Goal: Information Seeking & Learning: Learn about a topic

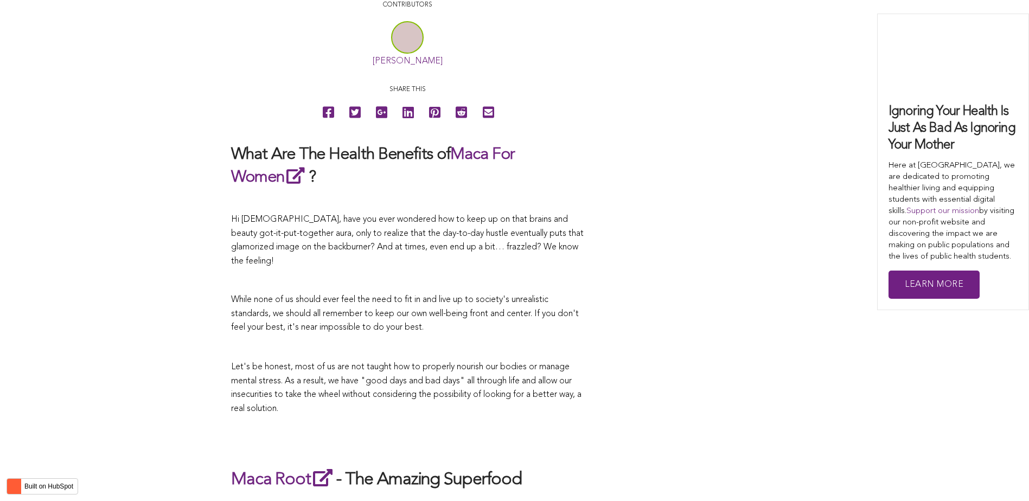
scroll to position [2141, 0]
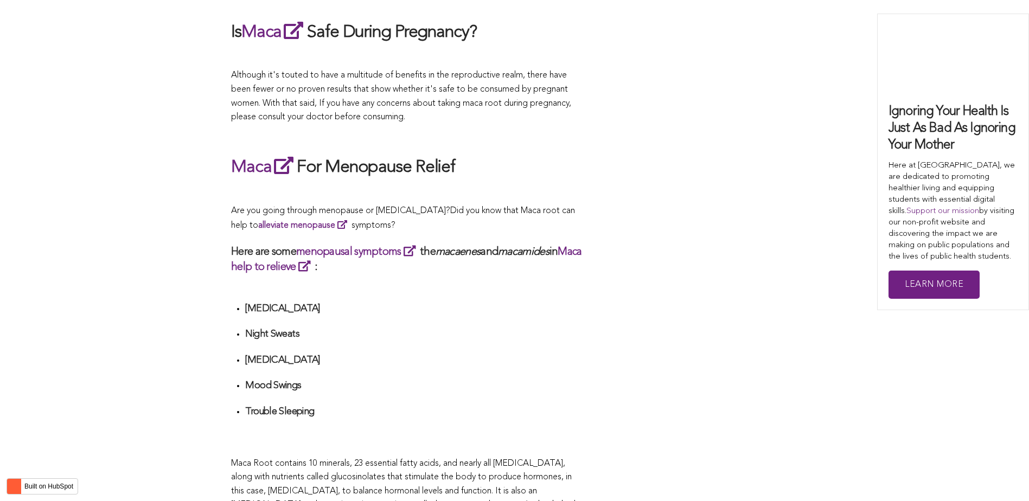
click at [415, 251] on h3 "Here are some menopausal symptoms the macaenes and macamides in Maca help to re…" at bounding box center [407, 259] width 352 height 30
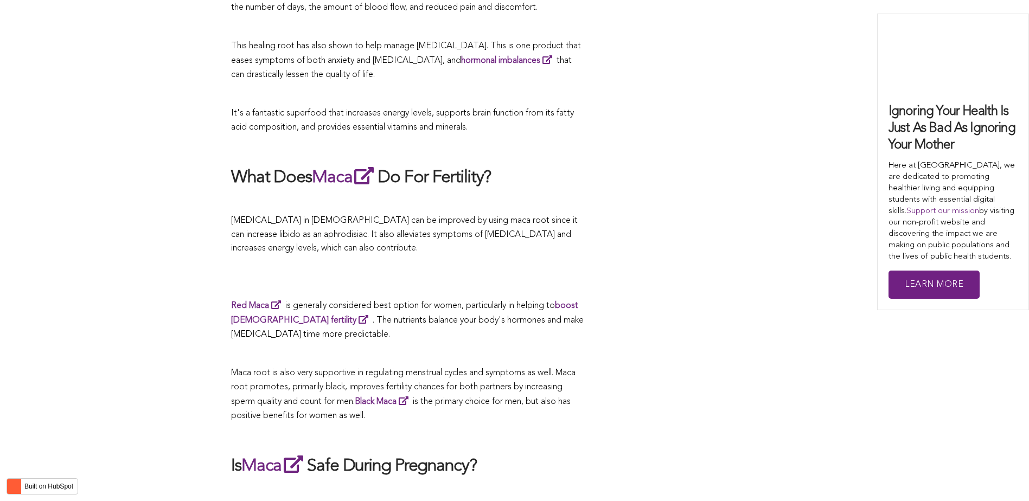
scroll to position [2729, 0]
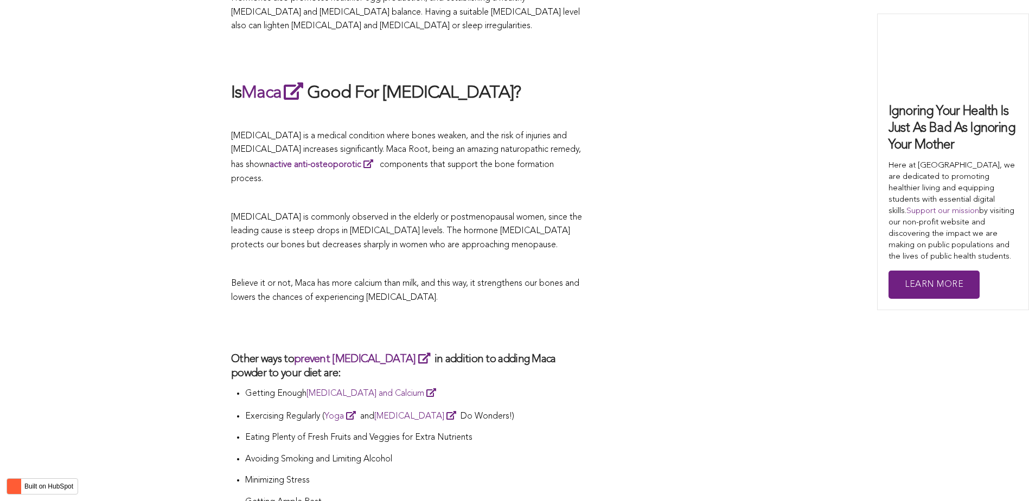
click at [528, 279] on span "Believe it or not, Maca has more calcium than milk, and this way, it strengthen…" at bounding box center [405, 290] width 348 height 23
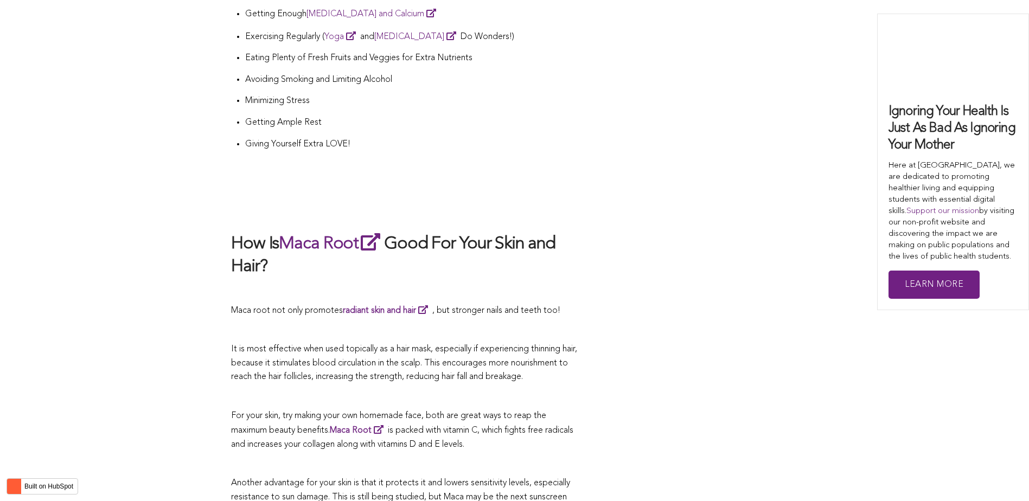
scroll to position [2048, 0]
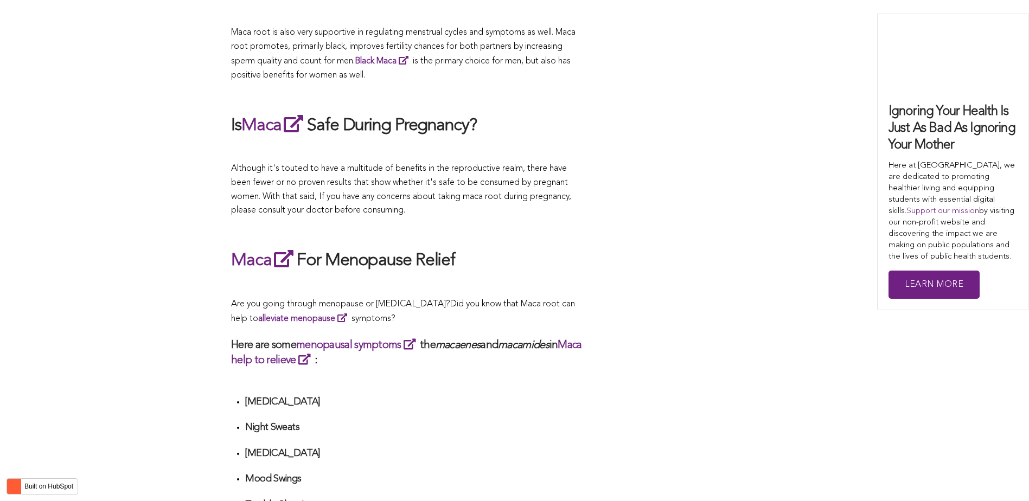
click at [468, 251] on h2 "Maca For Menopause Relief" at bounding box center [407, 260] width 352 height 25
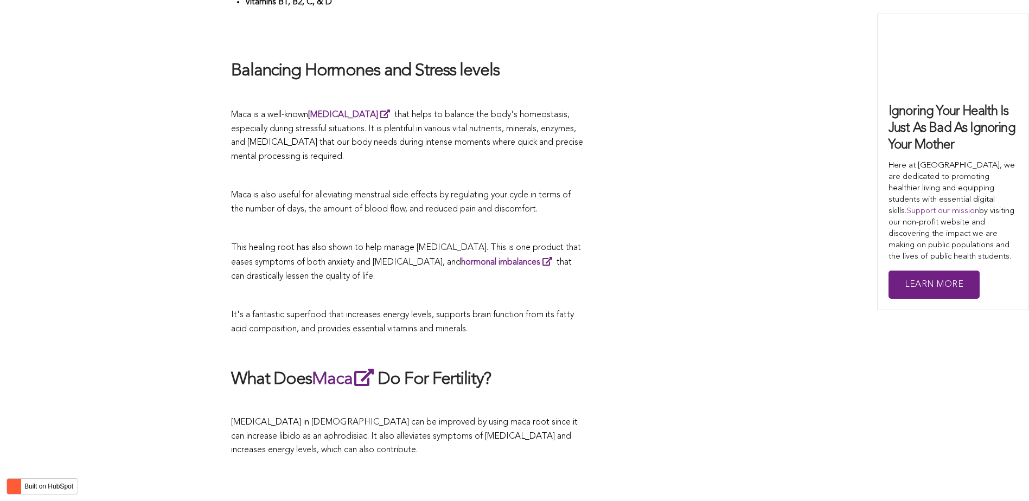
scroll to position [2673, 0]
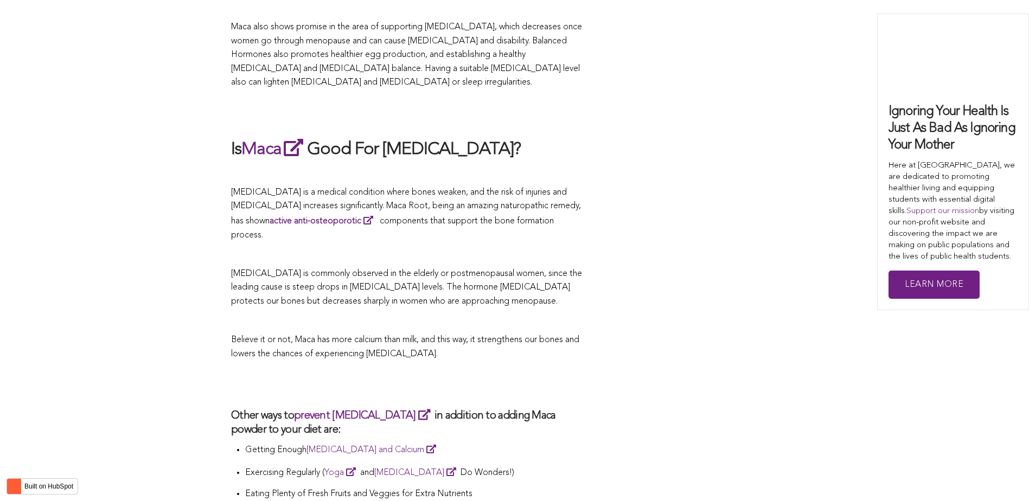
click at [528, 270] on span "[MEDICAL_DATA] is commonly observed in the elderly or postmenopausal women, sin…" at bounding box center [406, 288] width 351 height 36
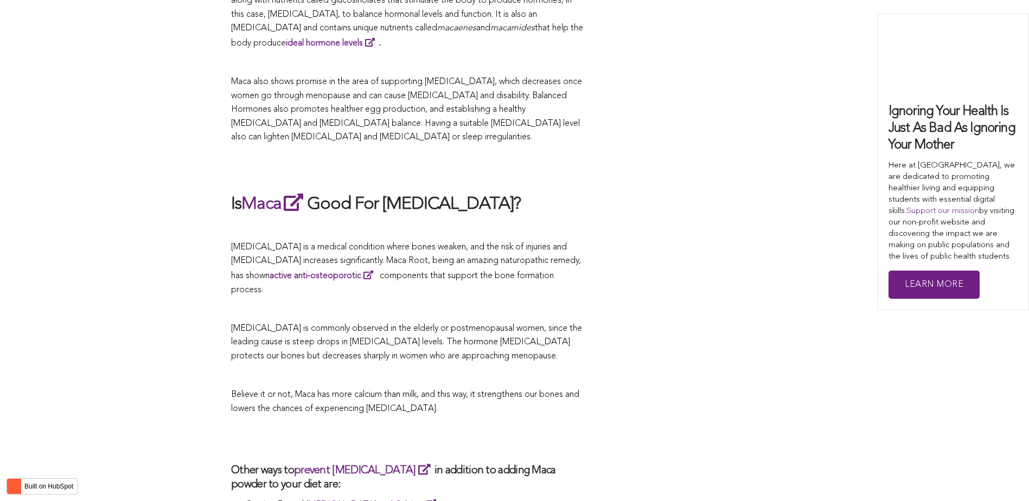
scroll to position [2672, 0]
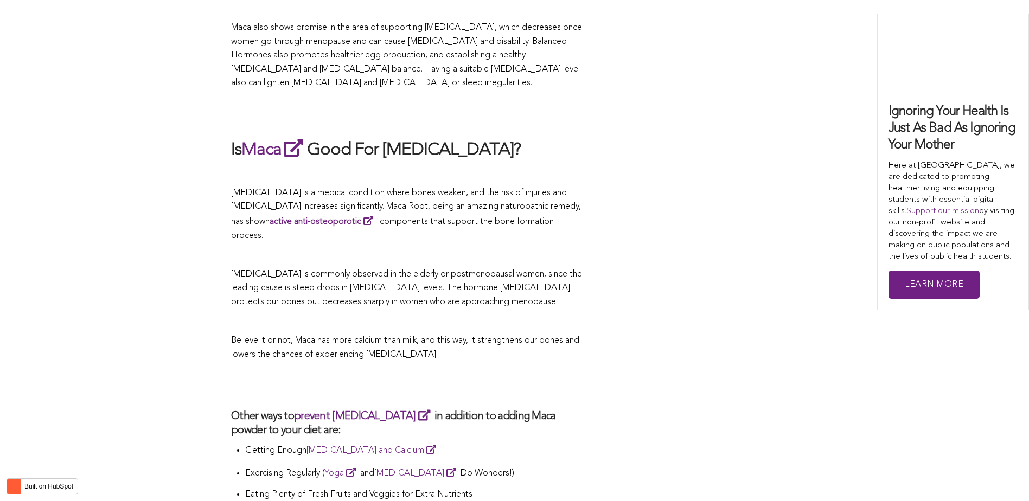
click at [568, 334] on p "Believe it or not, Maca has more calcium than milk, and this way, it strengthen…" at bounding box center [407, 348] width 352 height 28
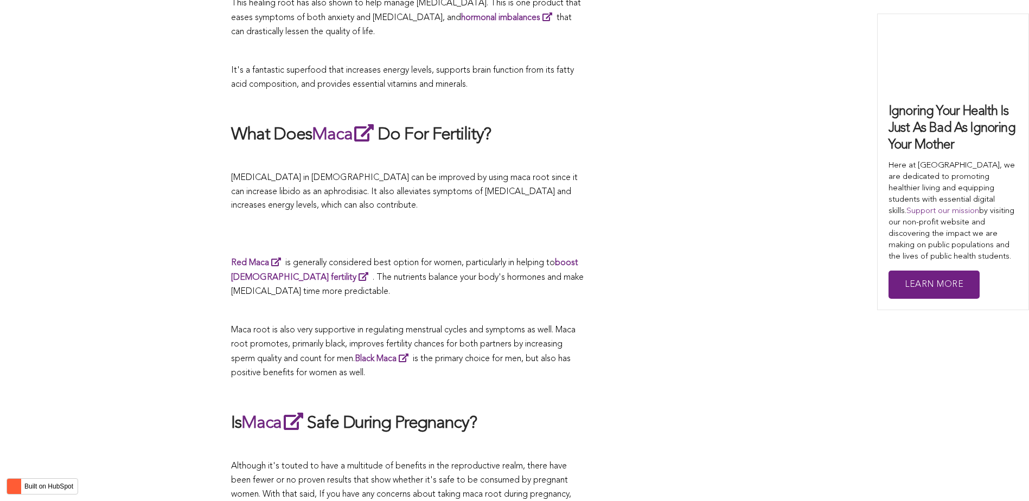
scroll to position [2753, 0]
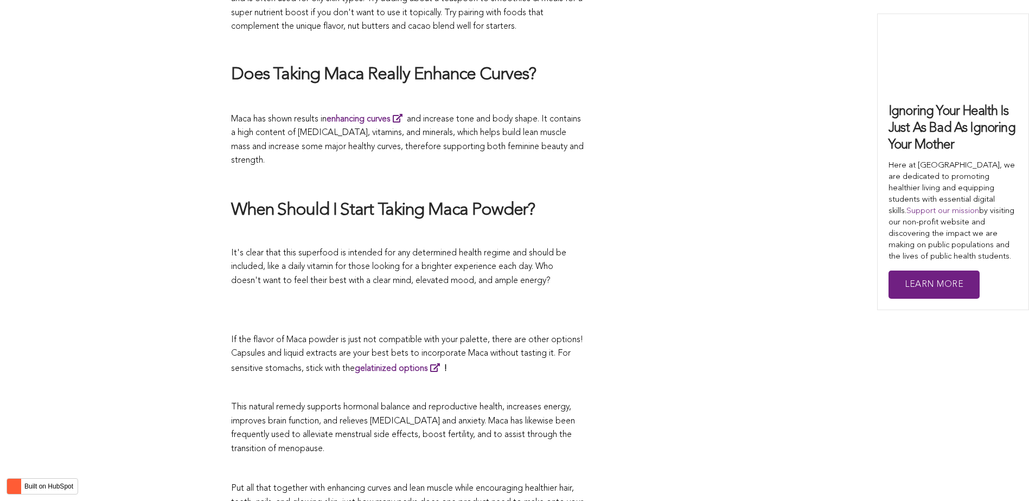
scroll to position [2651, 0]
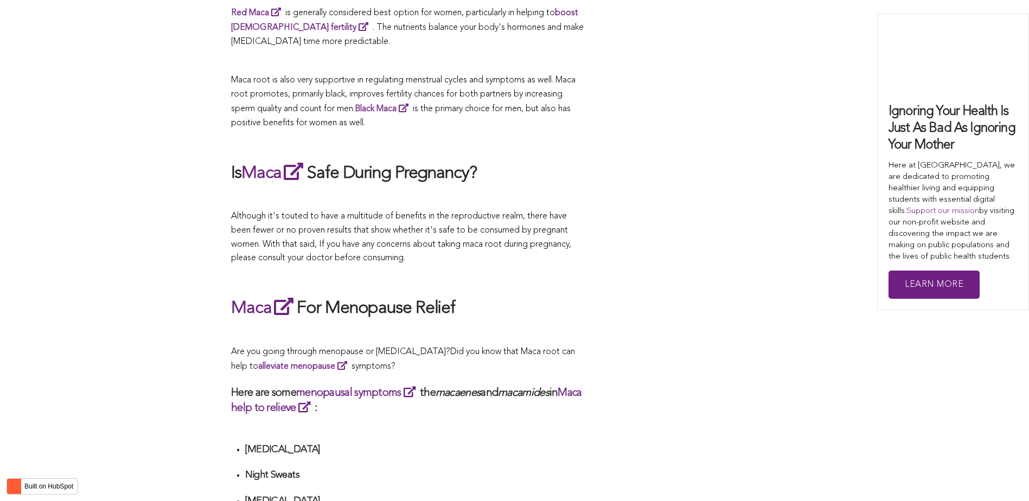
scroll to position [3770, 0]
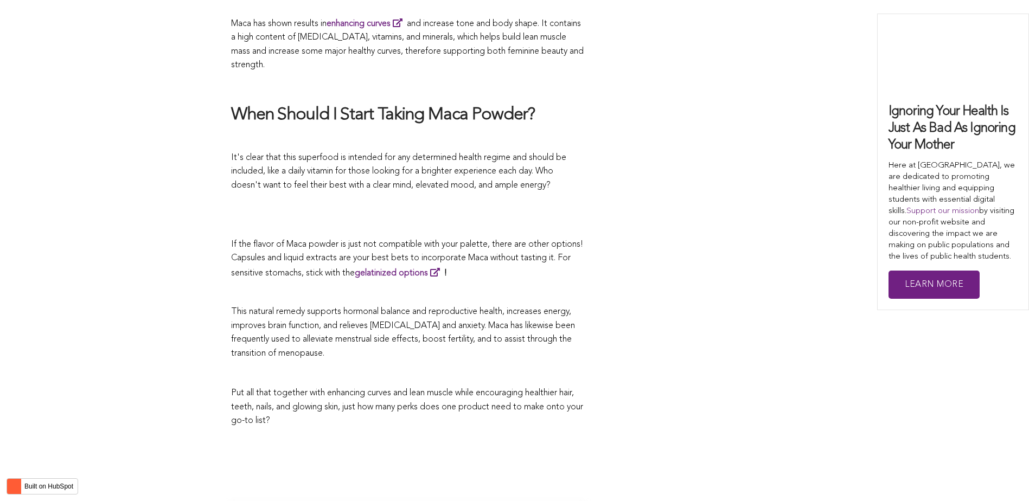
click at [529, 286] on p at bounding box center [407, 293] width 352 height 14
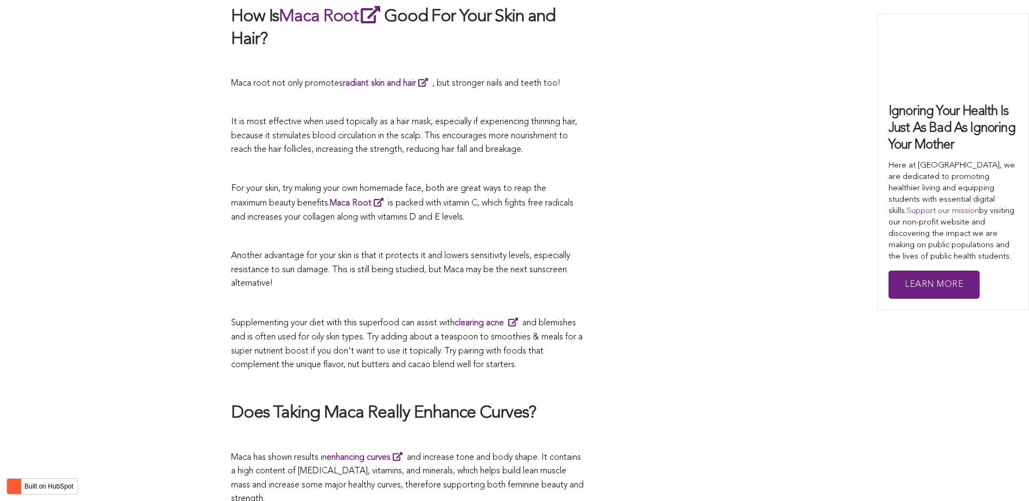
scroll to position [2943, 0]
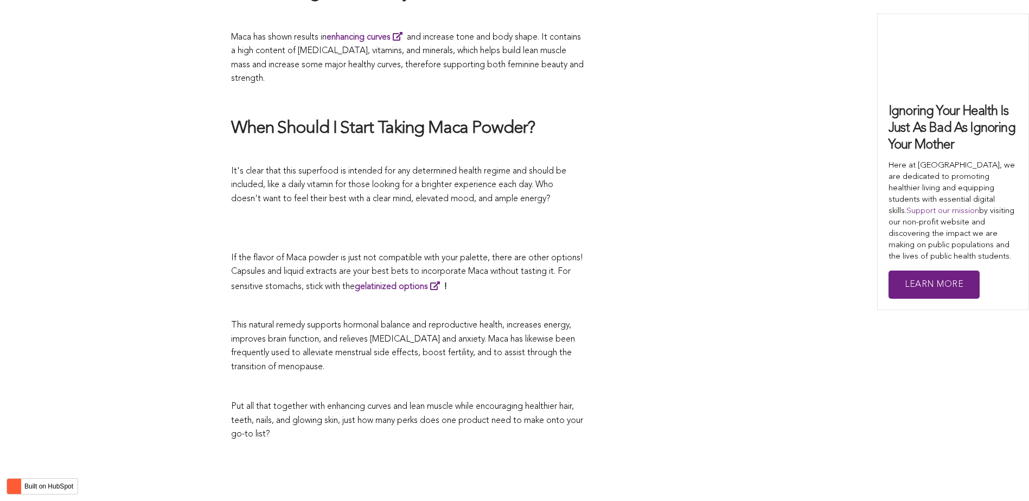
scroll to position [2310, 0]
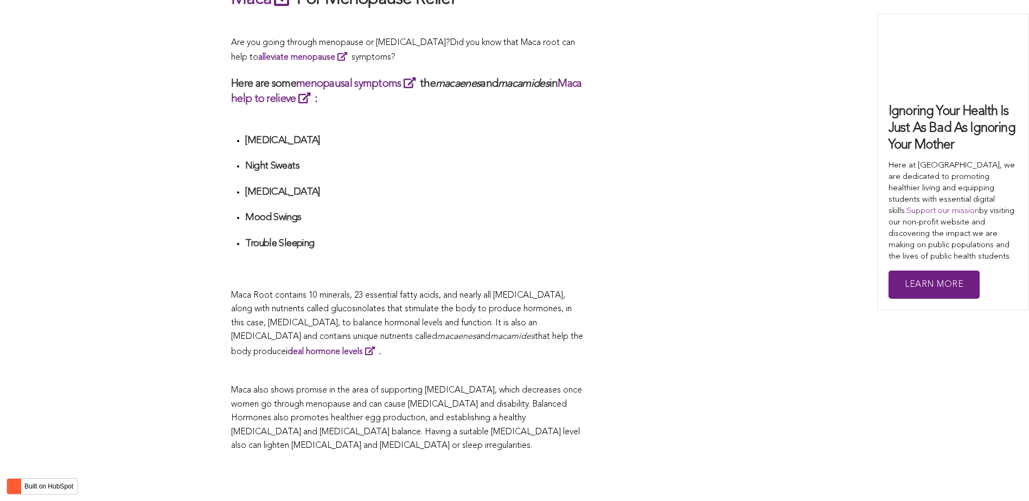
click at [576, 255] on h4 at bounding box center [414, 261] width 338 height 12
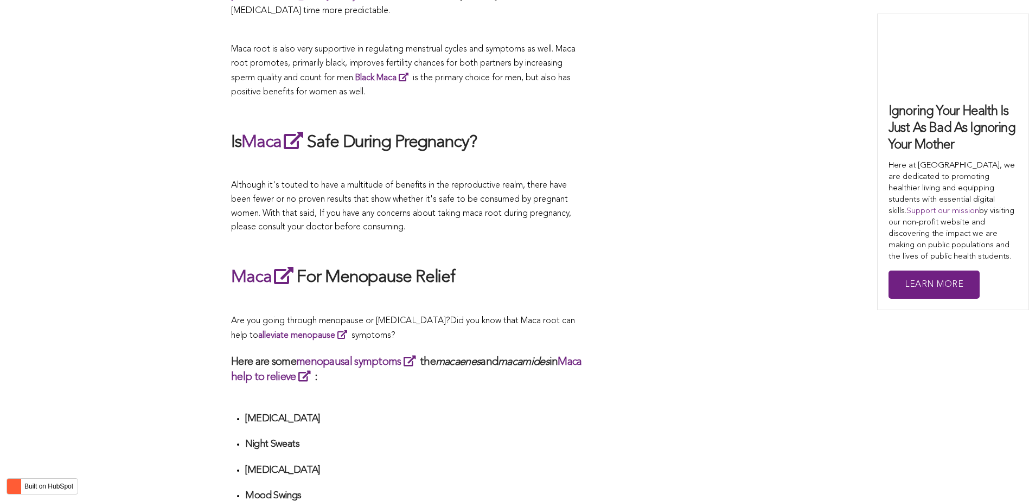
click at [328, 265] on h2 "Maca For Menopause Relief" at bounding box center [407, 277] width 352 height 25
